Goal: Check status

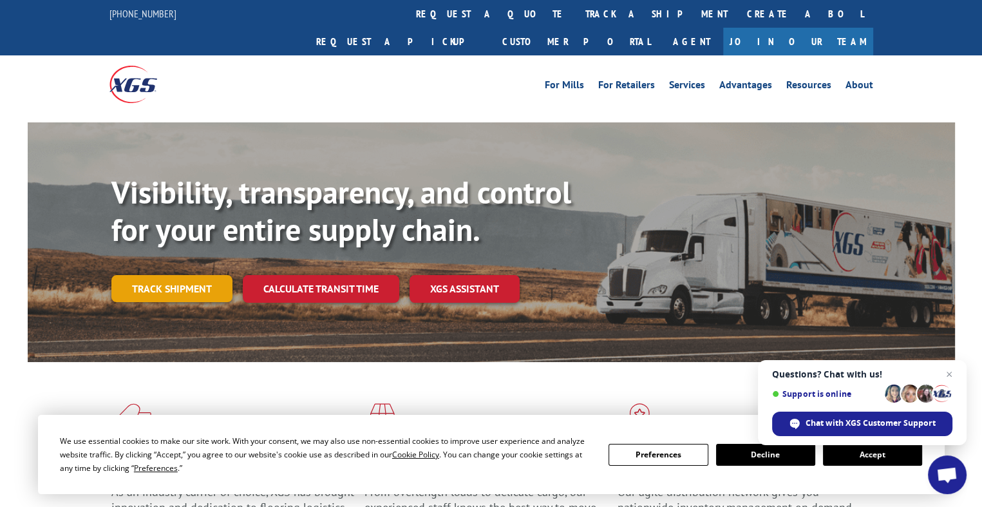
click at [178, 275] on link "Track shipment" at bounding box center [171, 288] width 121 height 27
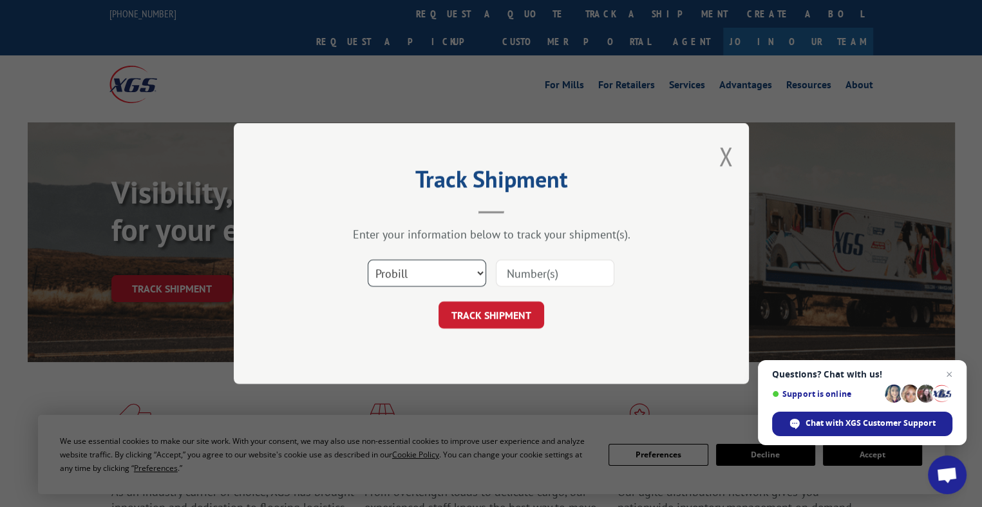
click at [471, 270] on select "Select category... Probill BOL PO" at bounding box center [427, 273] width 118 height 27
select select "bol"
click at [368, 260] on select "Select category... Probill BOL PO" at bounding box center [427, 273] width 118 height 27
click at [564, 271] on input at bounding box center [555, 273] width 118 height 27
paste input "2871984"
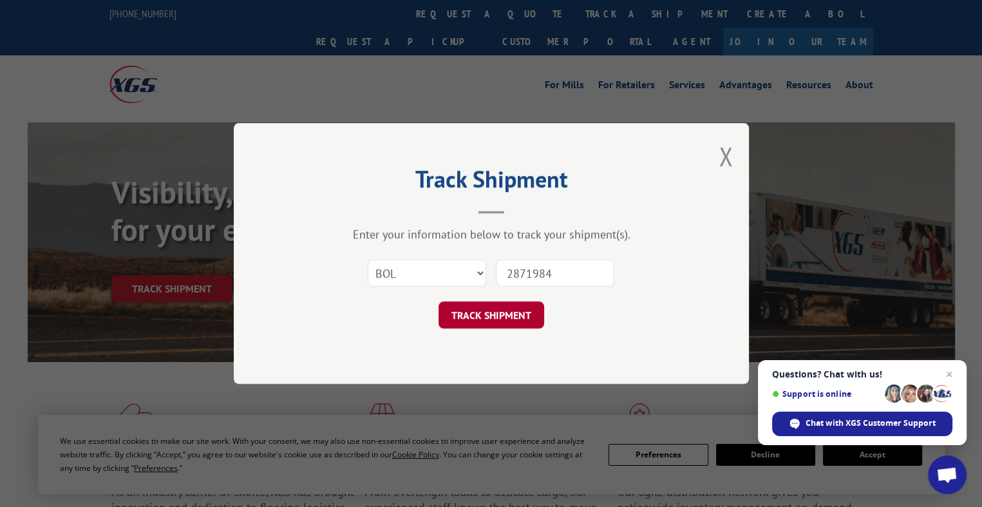
type input "2871984"
click at [502, 311] on button "TRACK SHIPMENT" at bounding box center [492, 314] width 106 height 27
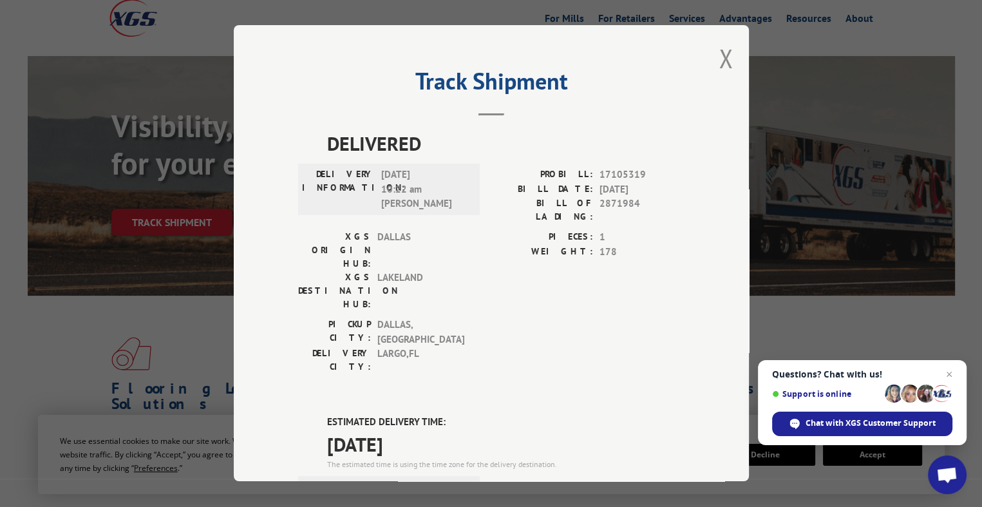
scroll to position [77, 0]
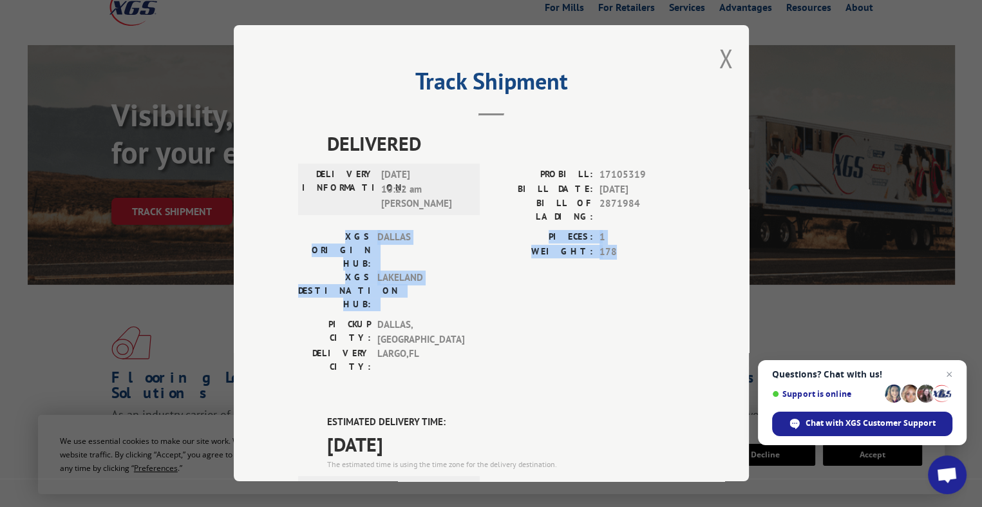
drag, startPoint x: 755, startPoint y: 212, endPoint x: 760, endPoint y: 262, distance: 50.5
click at [760, 262] on div "Track Shipment DELIVERED DELIVERY INFORMATION: [DATE] 10:22 am [PERSON_NAME]: 1…" at bounding box center [491, 253] width 982 height 507
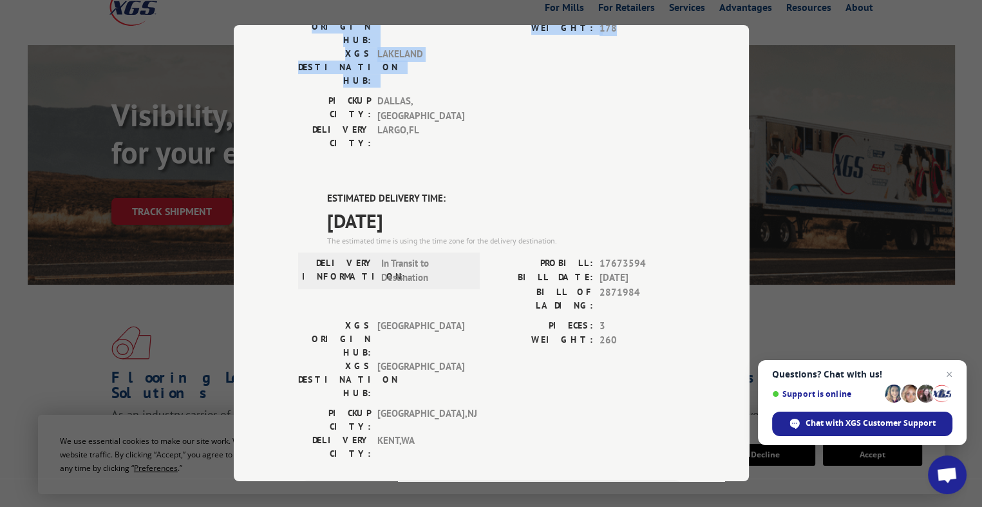
scroll to position [228, 0]
